Goal: Task Accomplishment & Management: Use online tool/utility

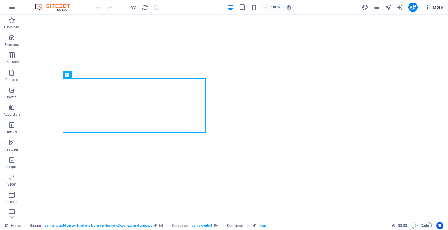
click at [428, 7] on icon "button" at bounding box center [427, 7] width 6 height 6
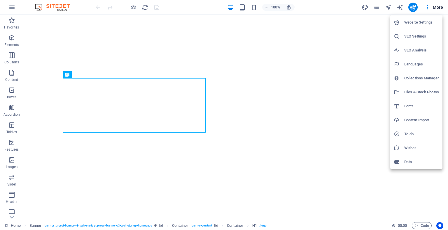
click at [404, 34] on h6 "SEO Settings" at bounding box center [421, 36] width 35 height 7
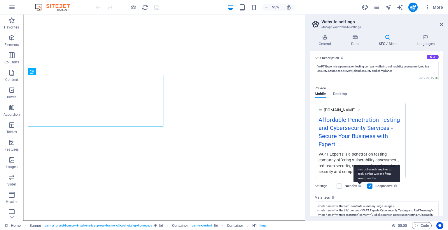
scroll to position [49, 0]
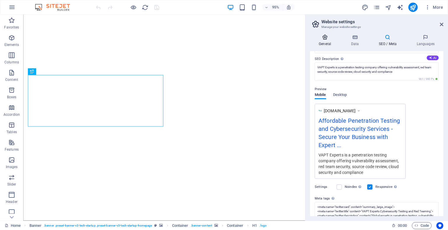
click at [325, 39] on icon at bounding box center [325, 37] width 30 height 6
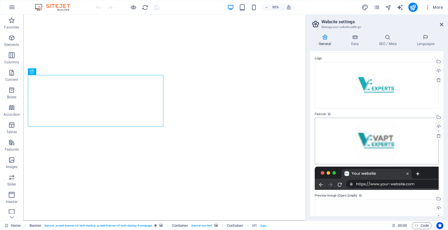
scroll to position [15, 0]
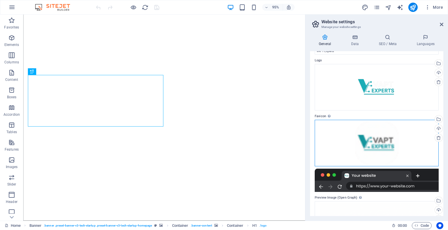
click at [385, 144] on div "Drag files here, click to choose files or select files from Files or our free s…" at bounding box center [376, 143] width 124 height 47
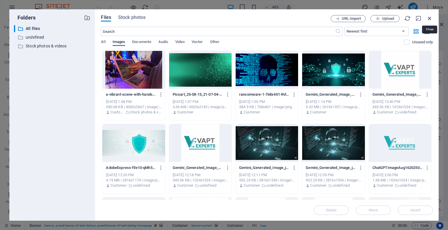
click at [428, 19] on icon "button" at bounding box center [429, 18] width 6 height 6
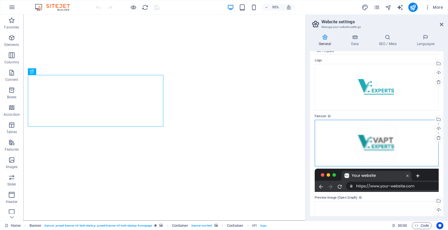
click at [372, 137] on div "Drag files here, click to choose files or select files from Files or our free s…" at bounding box center [376, 143] width 124 height 47
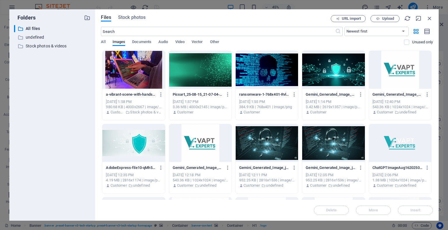
click at [391, 76] on div at bounding box center [400, 70] width 62 height 38
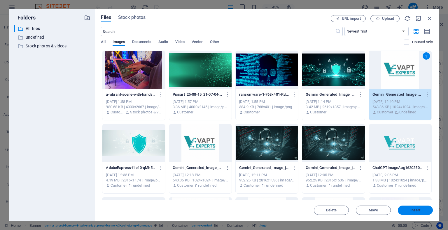
click at [410, 211] on span "Insert" at bounding box center [415, 210] width 10 height 3
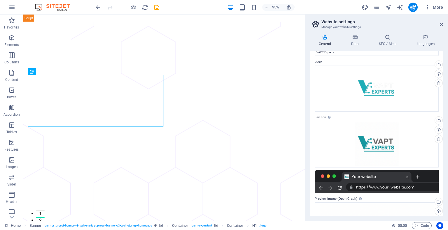
scroll to position [0, 0]
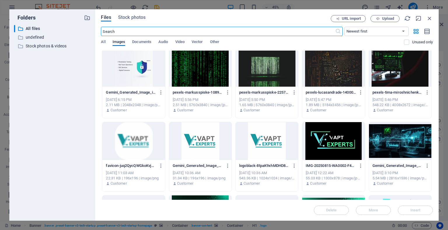
scroll to position [221, 0]
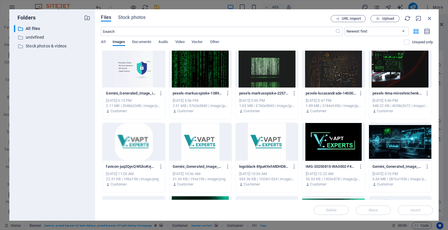
click at [256, 145] on div at bounding box center [266, 142] width 62 height 38
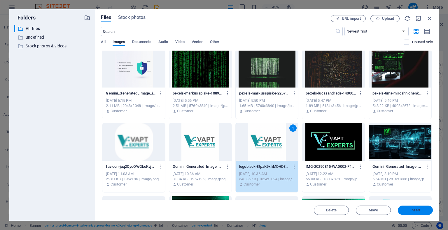
click at [409, 209] on span "Insert" at bounding box center [415, 210] width 30 height 3
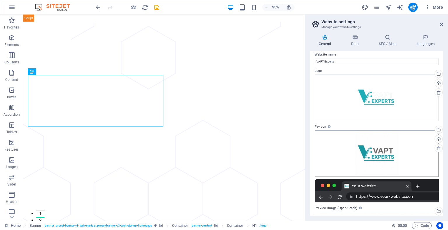
scroll to position [0, 0]
